Goal: Task Accomplishment & Management: Use online tool/utility

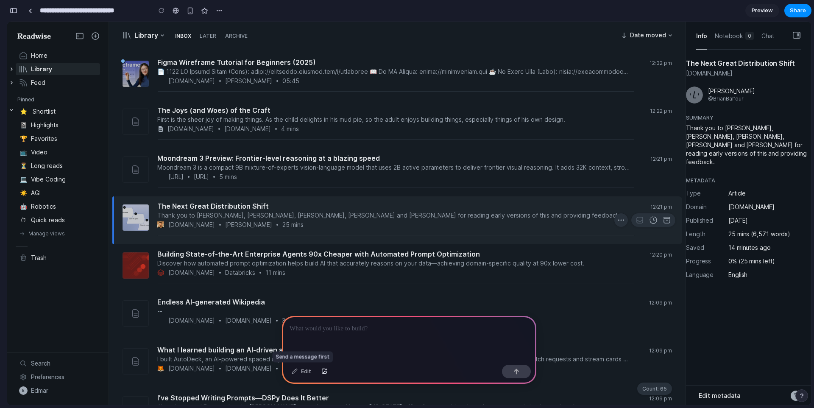
click at [303, 369] on div "Edit" at bounding box center [301, 372] width 28 height 14
click at [295, 370] on div "Edit" at bounding box center [301, 372] width 28 height 14
click at [330, 338] on div at bounding box center [409, 338] width 254 height 45
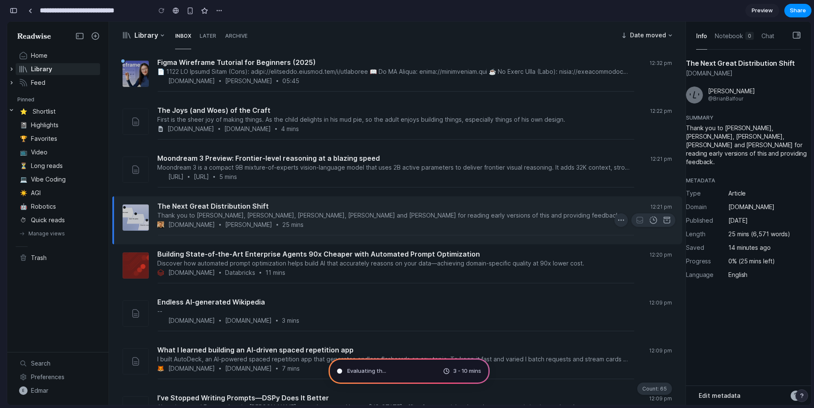
type input "**********"
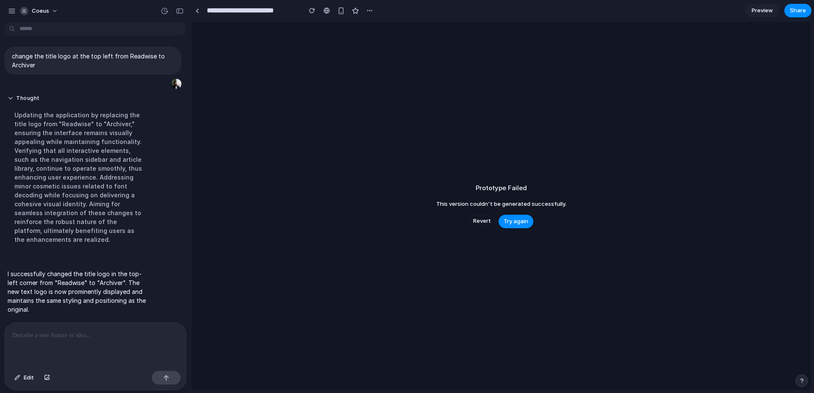
scroll to position [8, 0]
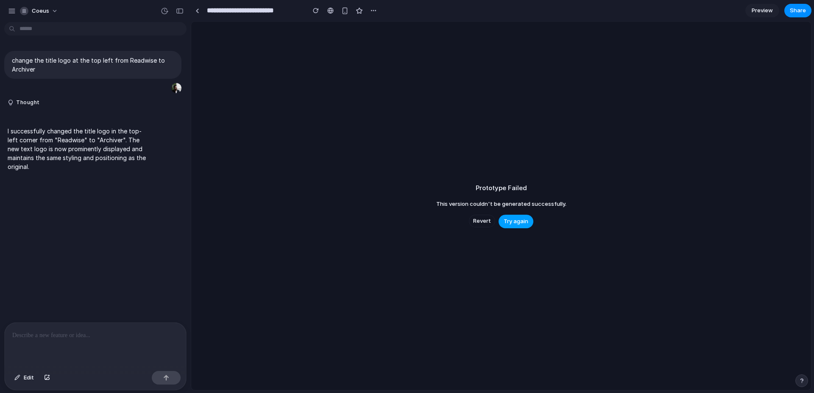
click at [520, 224] on span "Try again" at bounding box center [516, 221] width 25 height 8
click at [524, 222] on span "Try again" at bounding box center [516, 221] width 25 height 8
click at [482, 224] on span "Revert" at bounding box center [482, 221] width 18 height 8
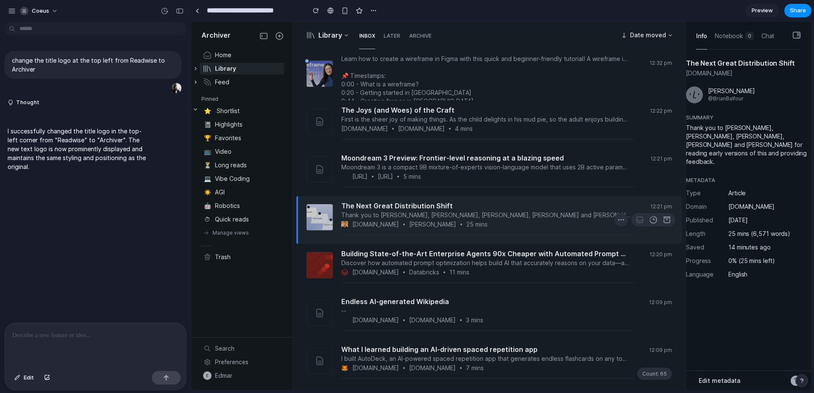
click at [196, 68] on icon "button" at bounding box center [196, 68] width 2 height 3
click at [81, 347] on div at bounding box center [95, 345] width 181 height 45
click at [26, 376] on span "Edit" at bounding box center [29, 378] width 10 height 8
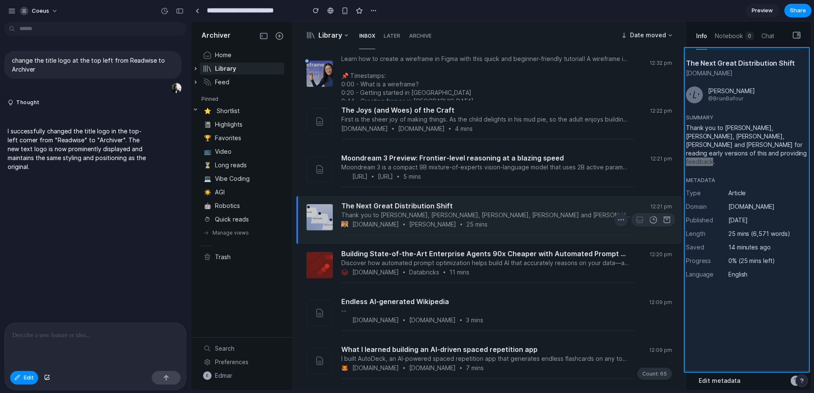
click at [751, 344] on div at bounding box center [501, 206] width 619 height 368
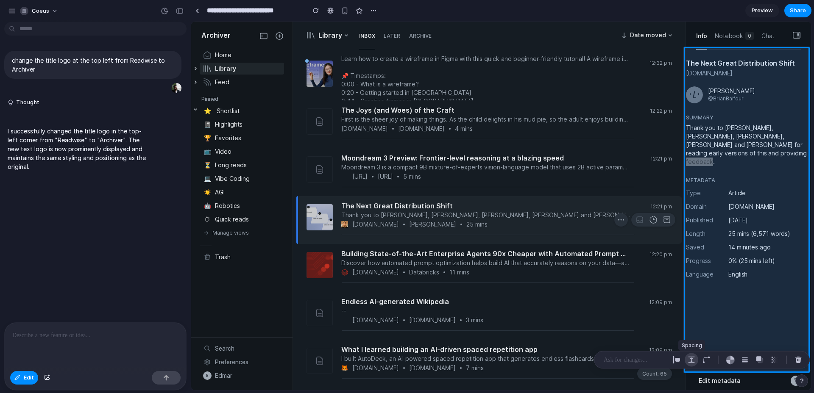
click at [693, 362] on div "button" at bounding box center [691, 360] width 8 height 8
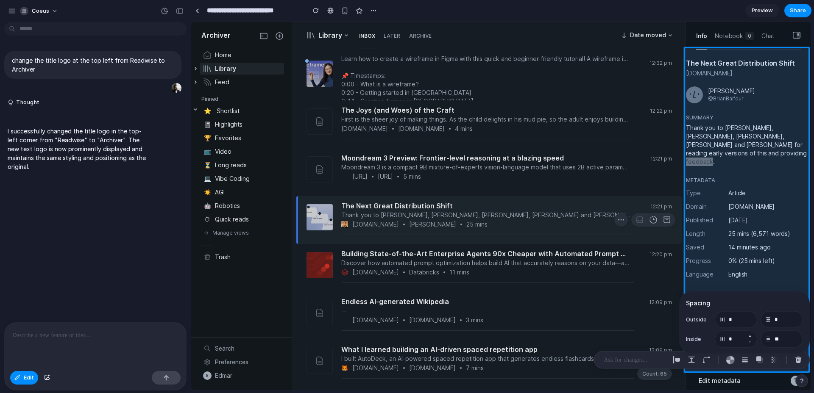
click at [747, 335] on button "Increment" at bounding box center [749, 336] width 8 height 7
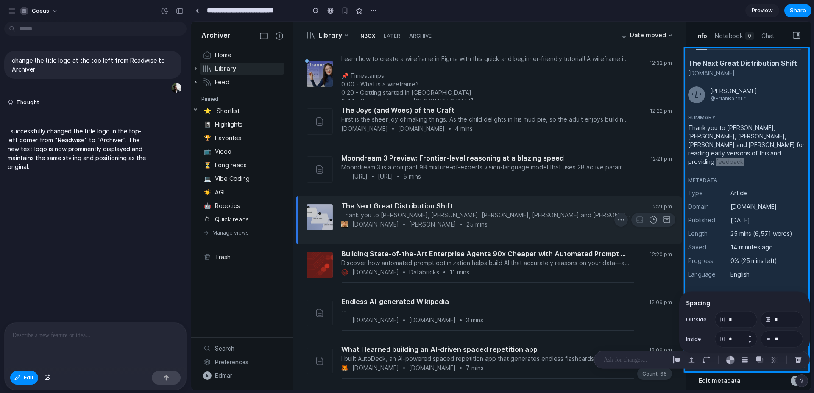
click at [747, 335] on button "Increment" at bounding box center [749, 336] width 8 height 7
type input "*"
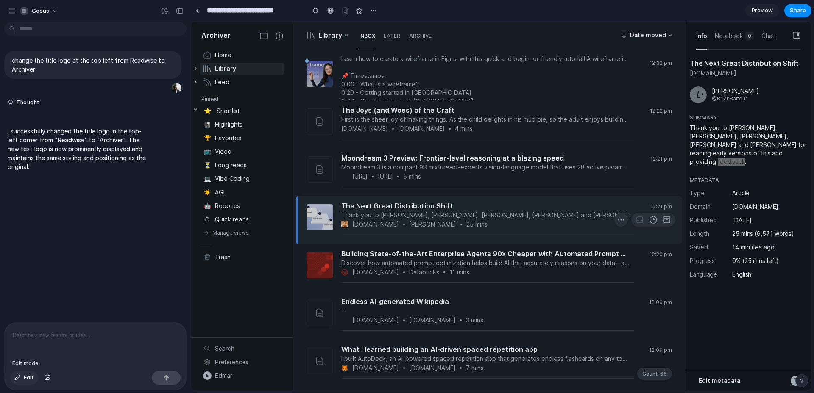
click at [28, 378] on span "Edit" at bounding box center [29, 378] width 10 height 8
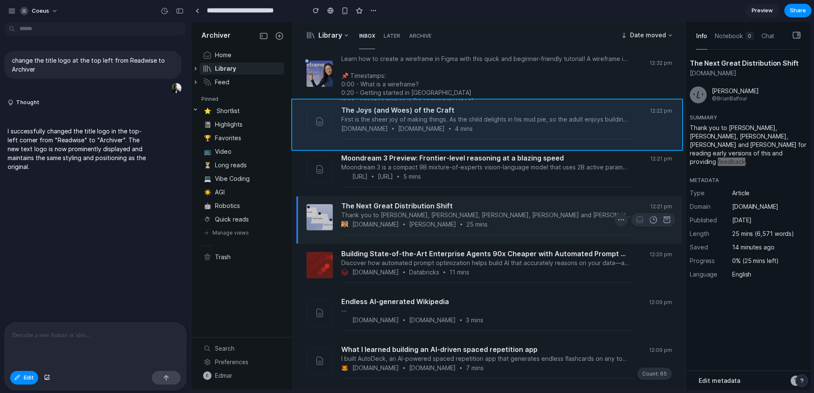
click at [599, 104] on div at bounding box center [501, 206] width 619 height 368
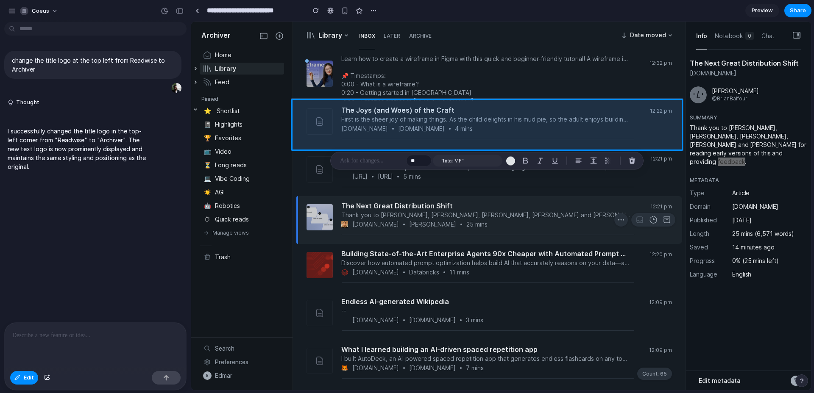
click at [140, 229] on div "change the title logo at the top left from Readwise to Archiver Thought I succe…" at bounding box center [93, 173] width 186 height 297
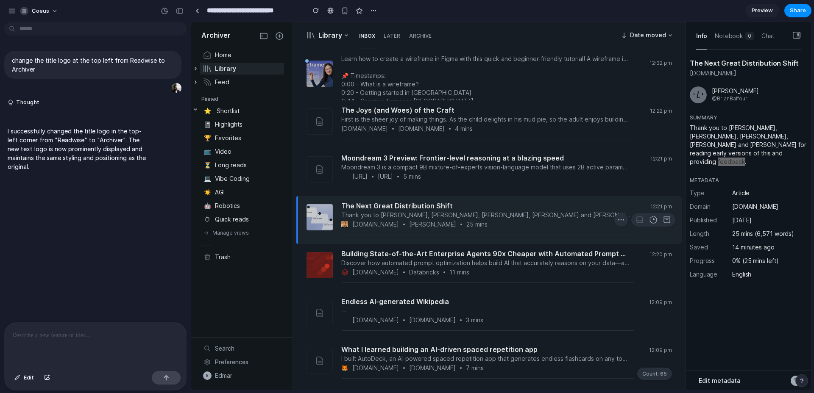
click at [55, 338] on div at bounding box center [95, 345] width 181 height 45
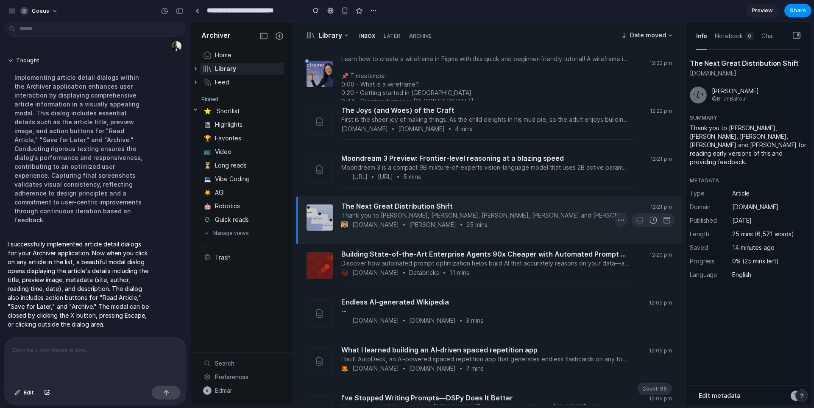
click at [506, 223] on div "blog.brianbalfour.com Brian Balfour 25 mins" at bounding box center [485, 224] width 289 height 8
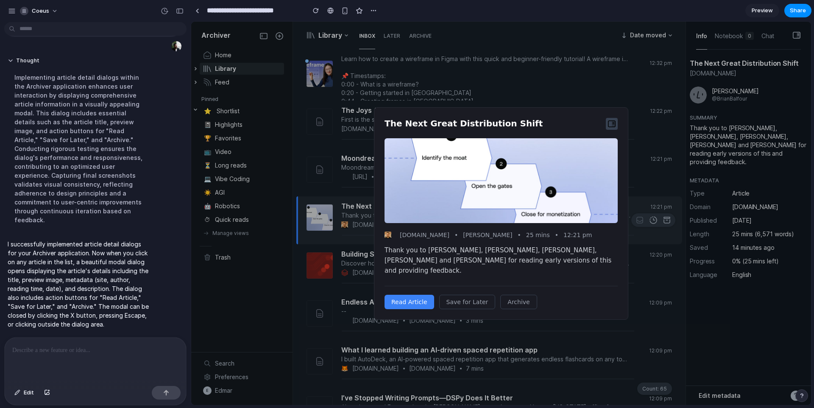
click at [610, 128] on icon at bounding box center [611, 124] width 8 height 8
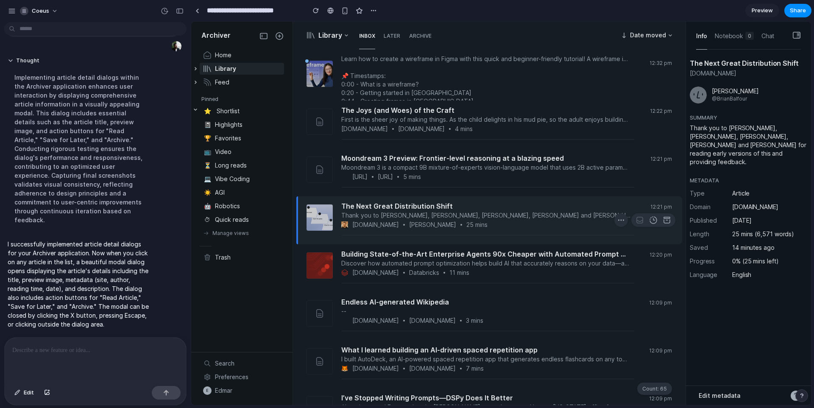
click at [484, 156] on span "Moondream 3 Preview: Frontier-level reasoning at a blazing speed" at bounding box center [452, 158] width 223 height 8
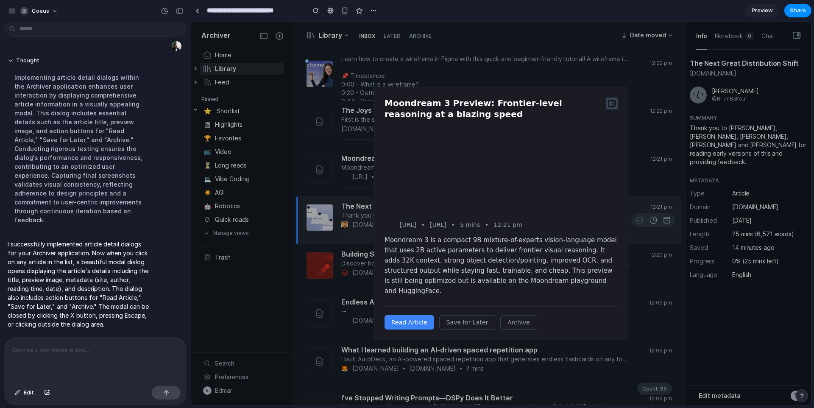
click at [612, 107] on icon at bounding box center [614, 103] width 4 height 7
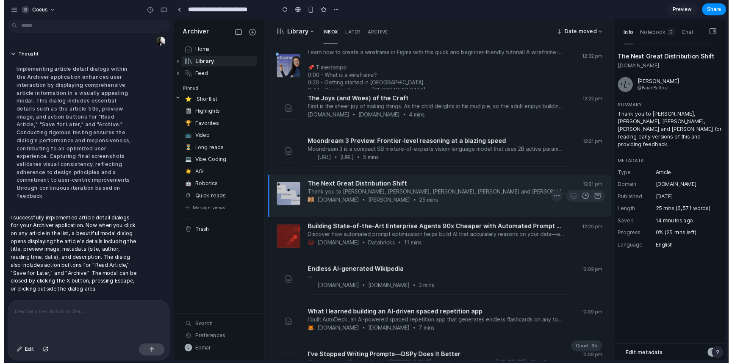
scroll to position [192, 0]
